Goal: Transaction & Acquisition: Purchase product/service

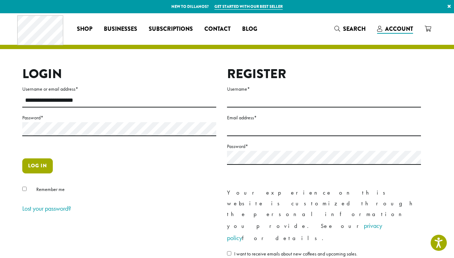
click at [42, 164] on button "Log in" at bounding box center [37, 166] width 31 height 15
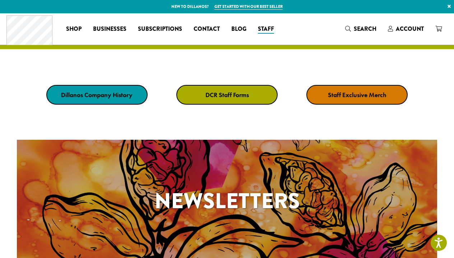
click at [215, 99] on link "DCR Staff Forms" at bounding box center [226, 95] width 101 height 20
click at [231, 85] on link "DCR Staff Forms" at bounding box center [226, 95] width 101 height 20
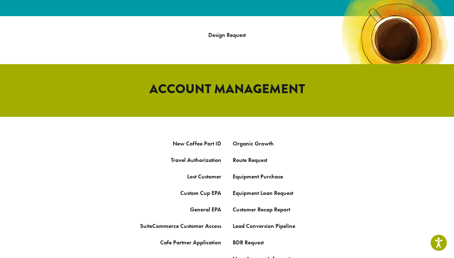
scroll to position [329, 0]
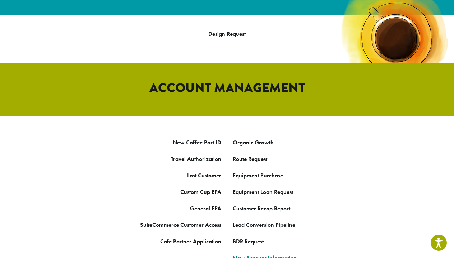
click at [286, 254] on strong "New Account Information" at bounding box center [265, 258] width 64 height 8
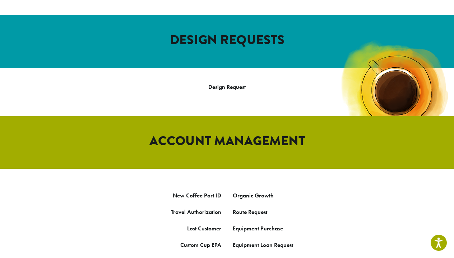
scroll to position [278, 0]
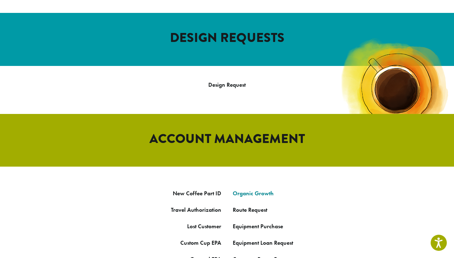
click at [245, 190] on link "Organic Growth" at bounding box center [253, 194] width 41 height 8
click at [241, 206] on strong "Route Request" at bounding box center [250, 210] width 34 height 8
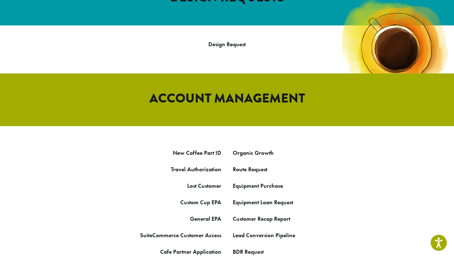
scroll to position [319, 0]
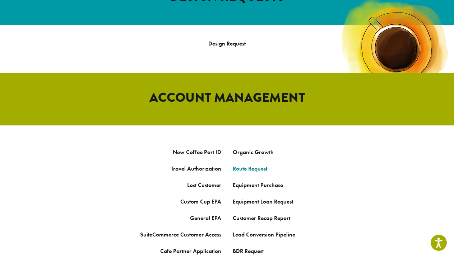
click at [254, 165] on strong "Route Request" at bounding box center [250, 169] width 34 height 8
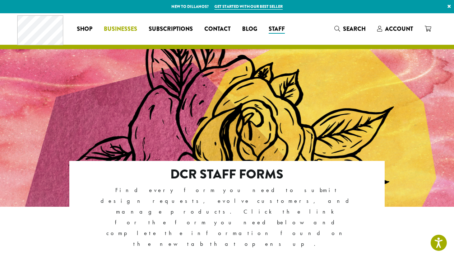
scroll to position [0, 0]
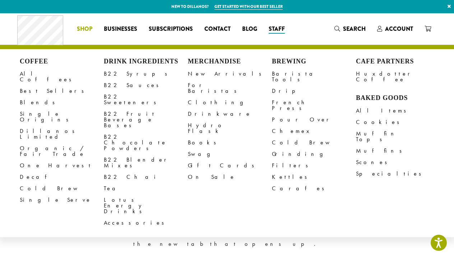
click at [88, 29] on span "Shop" at bounding box center [84, 29] width 15 height 9
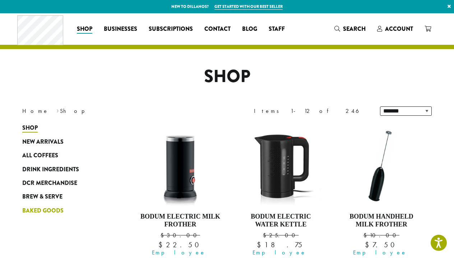
click at [55, 209] on span "Baked Goods" at bounding box center [42, 211] width 41 height 9
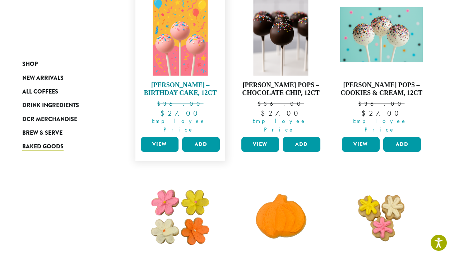
scroll to position [121, 0]
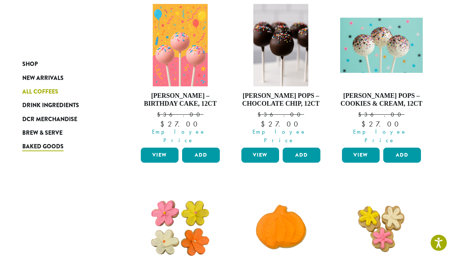
click at [32, 92] on span "All Coffees" at bounding box center [40, 92] width 36 height 9
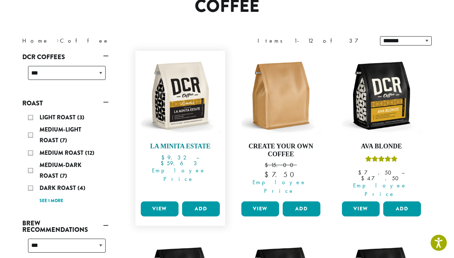
scroll to position [73, 0]
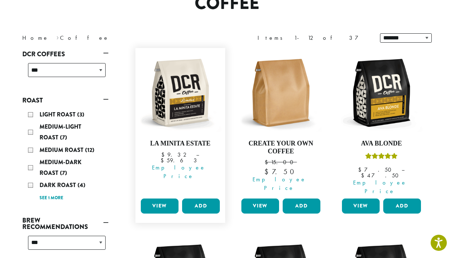
click at [151, 199] on link "View" at bounding box center [160, 206] width 38 height 15
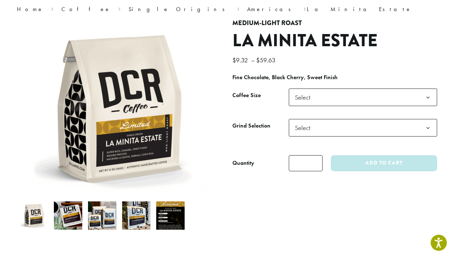
scroll to position [63, 0]
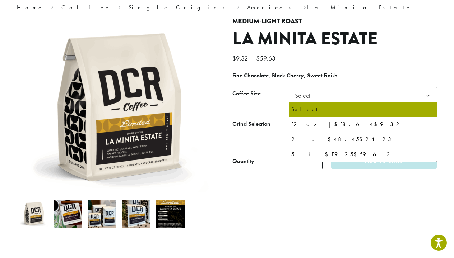
click at [298, 98] on span "Select" at bounding box center [304, 96] width 25 height 14
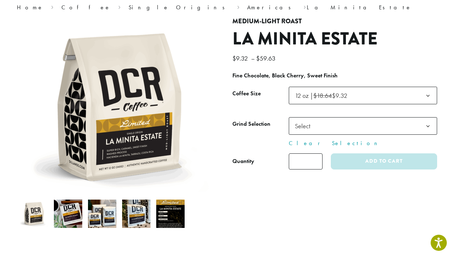
click at [308, 125] on span "Select" at bounding box center [304, 126] width 25 height 14
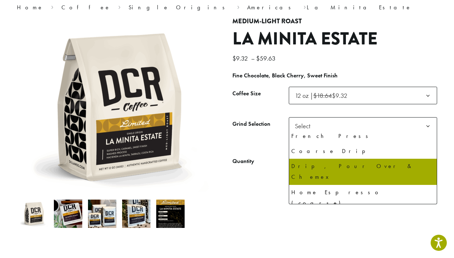
scroll to position [49, 0]
select select "*********"
select select "**********"
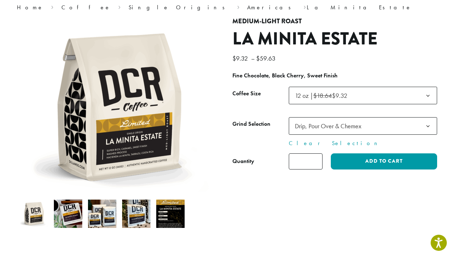
click at [316, 163] on input "*" at bounding box center [306, 162] width 34 height 16
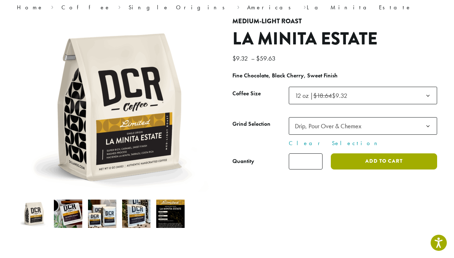
type input "*"
click at [347, 160] on button "Add to cart" at bounding box center [384, 162] width 106 height 16
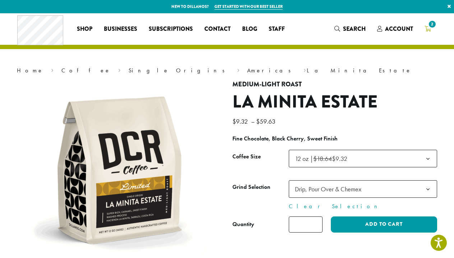
click at [427, 27] on icon "2" at bounding box center [427, 29] width 6 height 6
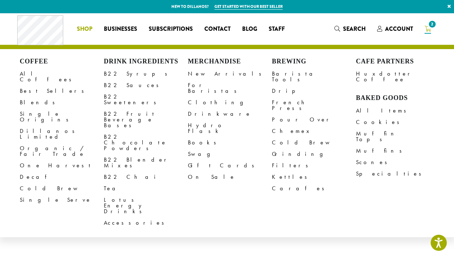
click at [83, 29] on span "Shop" at bounding box center [84, 29] width 15 height 9
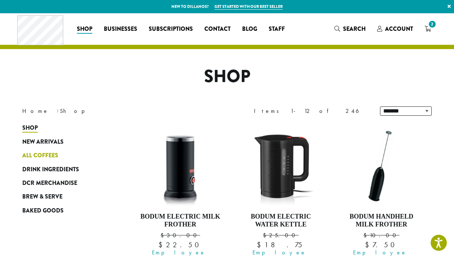
click at [36, 155] on span "All Coffees" at bounding box center [40, 155] width 36 height 9
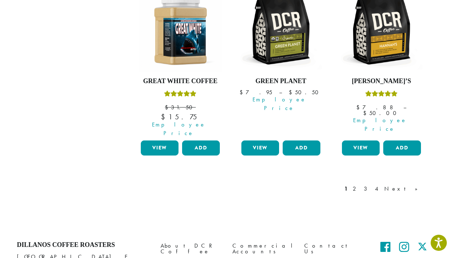
scroll to position [705, 0]
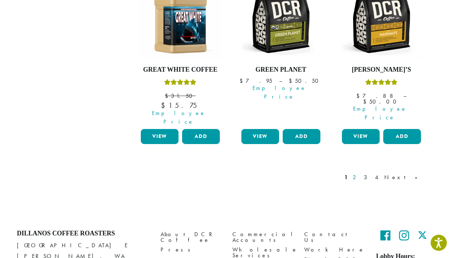
click at [360, 173] on link "2" at bounding box center [355, 177] width 9 height 9
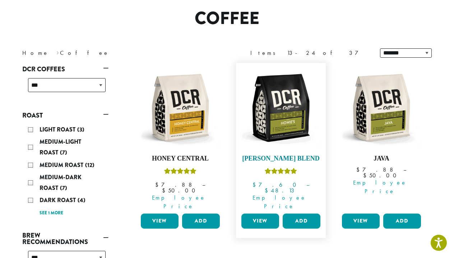
scroll to position [59, 0]
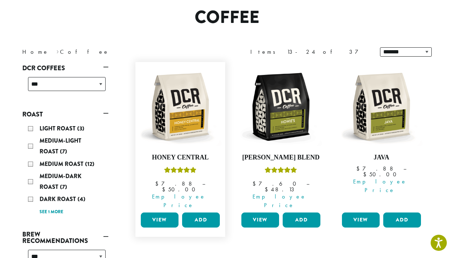
click at [161, 213] on link "View" at bounding box center [160, 220] width 38 height 15
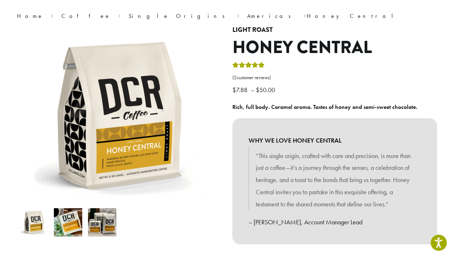
scroll to position [169, 0]
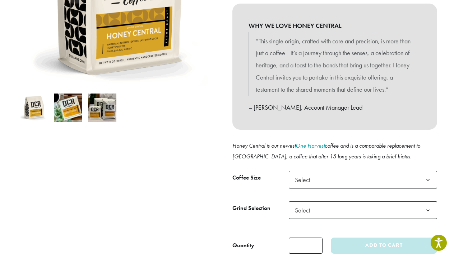
click at [298, 174] on span "Select" at bounding box center [304, 180] width 25 height 14
click at [301, 205] on span "Select" at bounding box center [304, 210] width 25 height 14
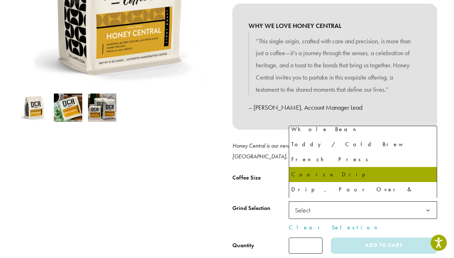
scroll to position [25, 0]
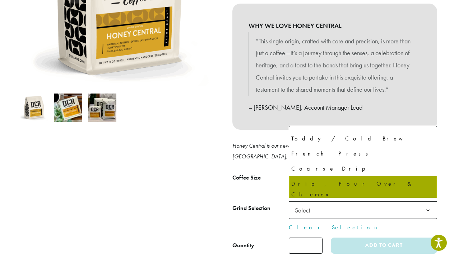
select select "*********"
select select "**********"
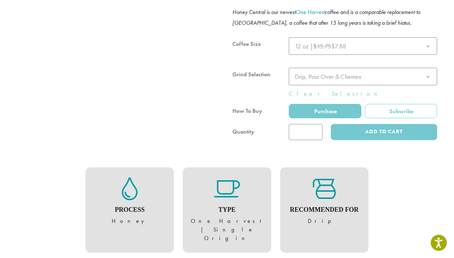
scroll to position [303, 0]
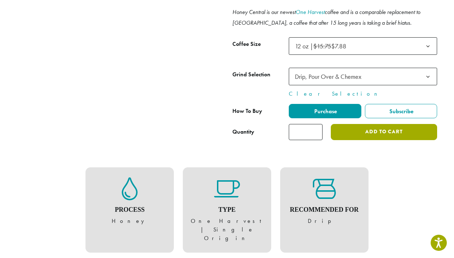
click at [362, 132] on button "Add to cart" at bounding box center [384, 132] width 106 height 16
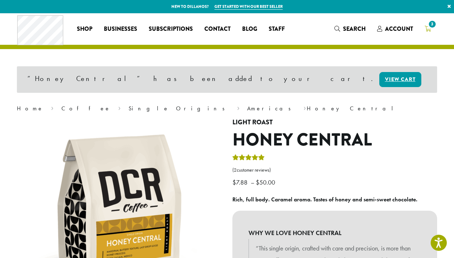
click at [429, 30] on icon "3" at bounding box center [427, 29] width 6 height 6
